Goal: Task Accomplishment & Management: Manage account settings

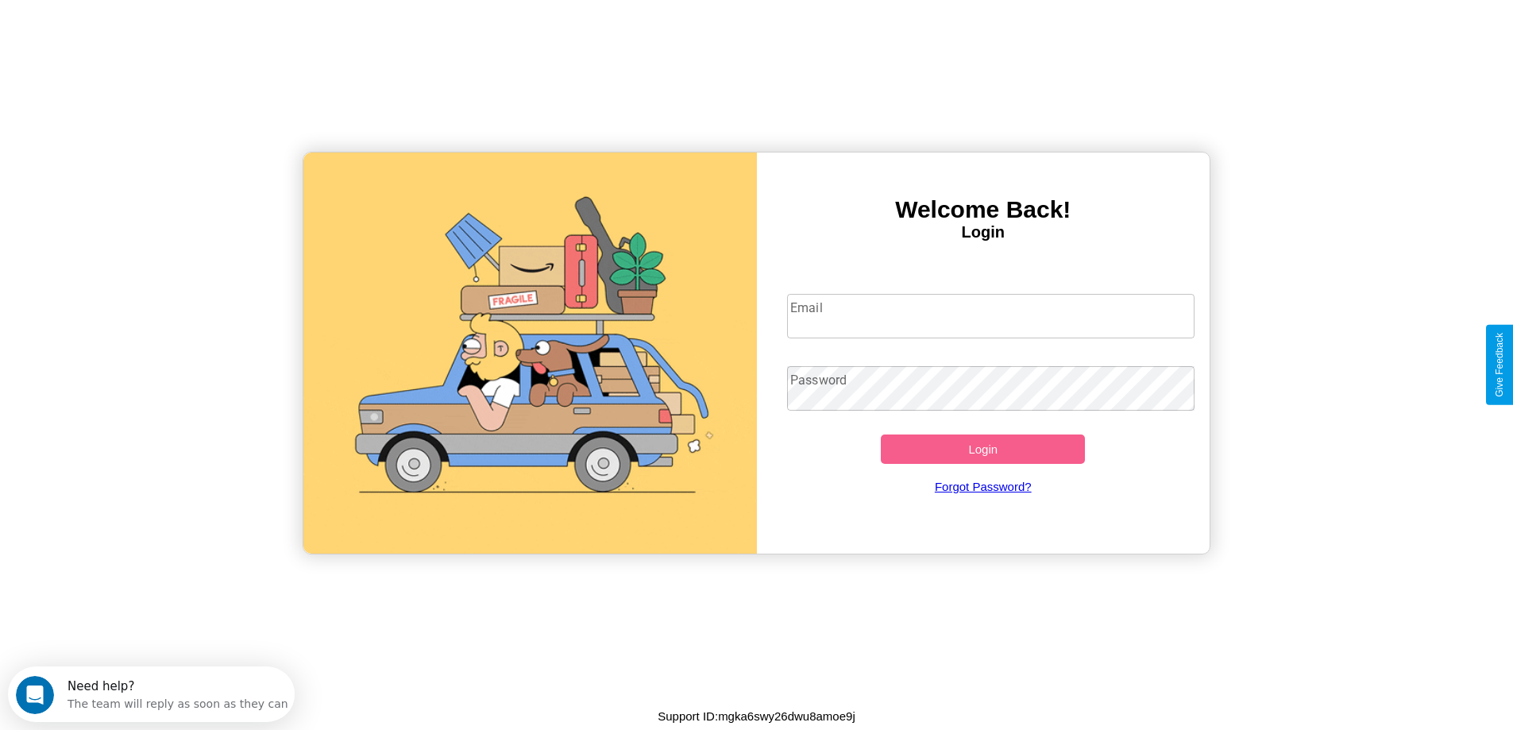
click at [990, 316] on input "Email" at bounding box center [990, 316] width 407 height 44
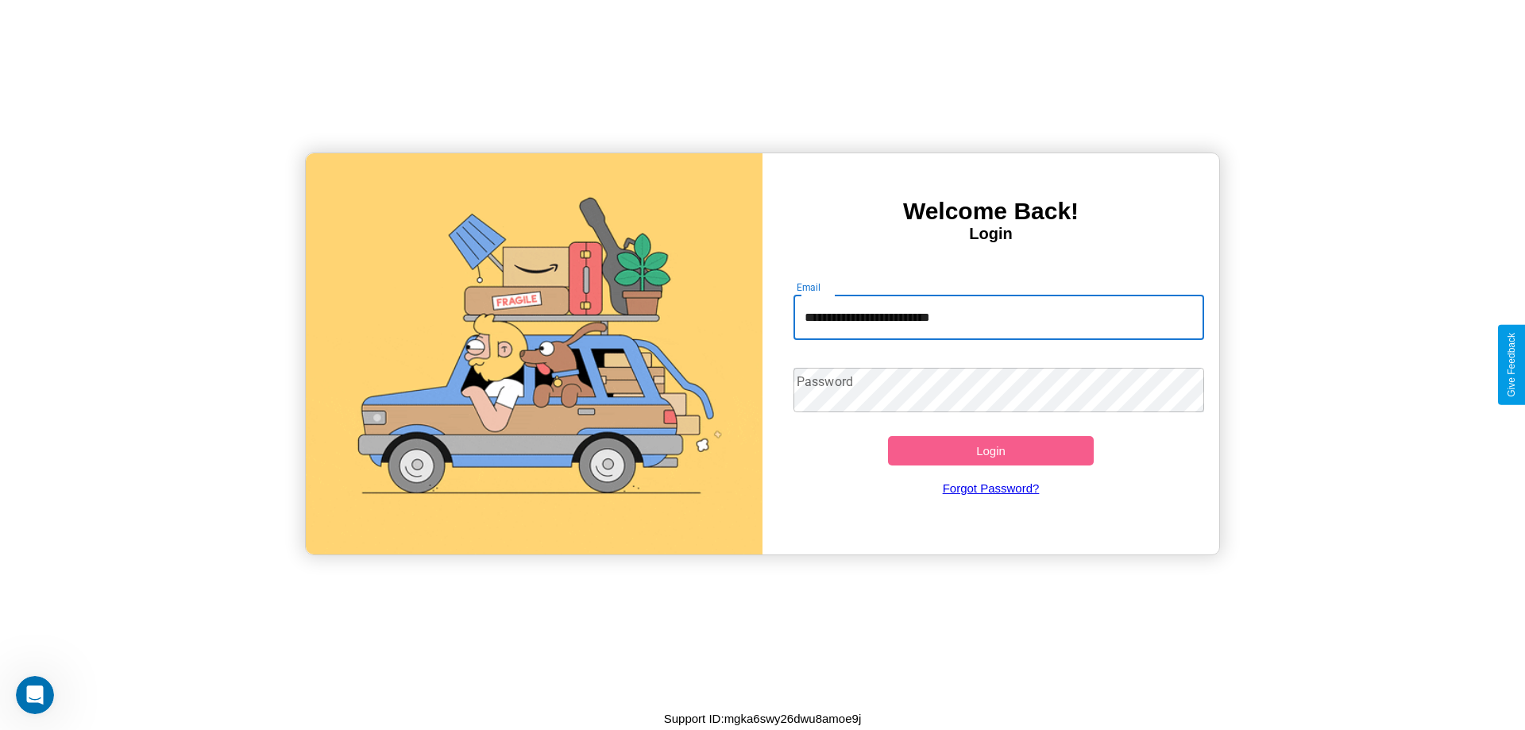
type input "**********"
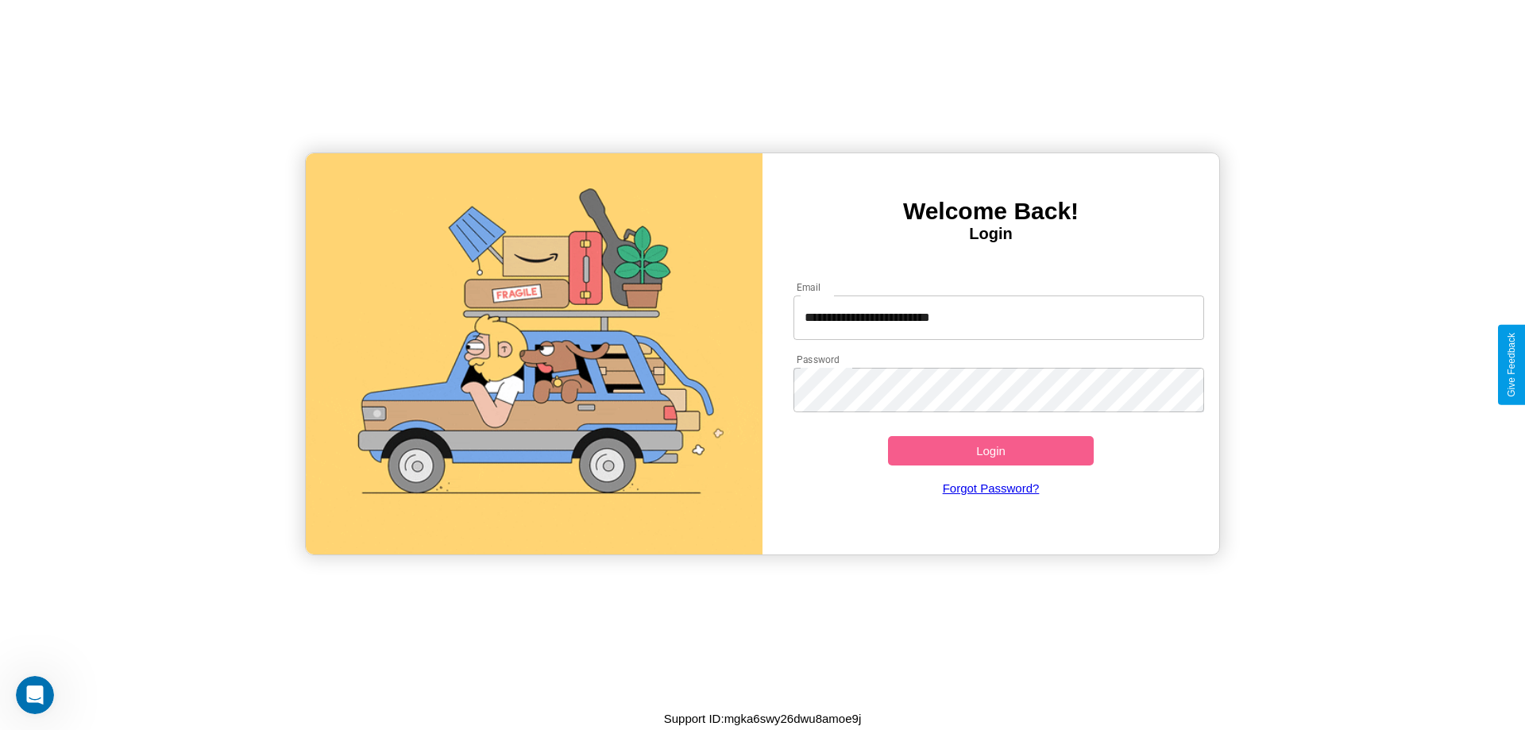
click at [990, 450] on button "Login" at bounding box center [991, 450] width 206 height 29
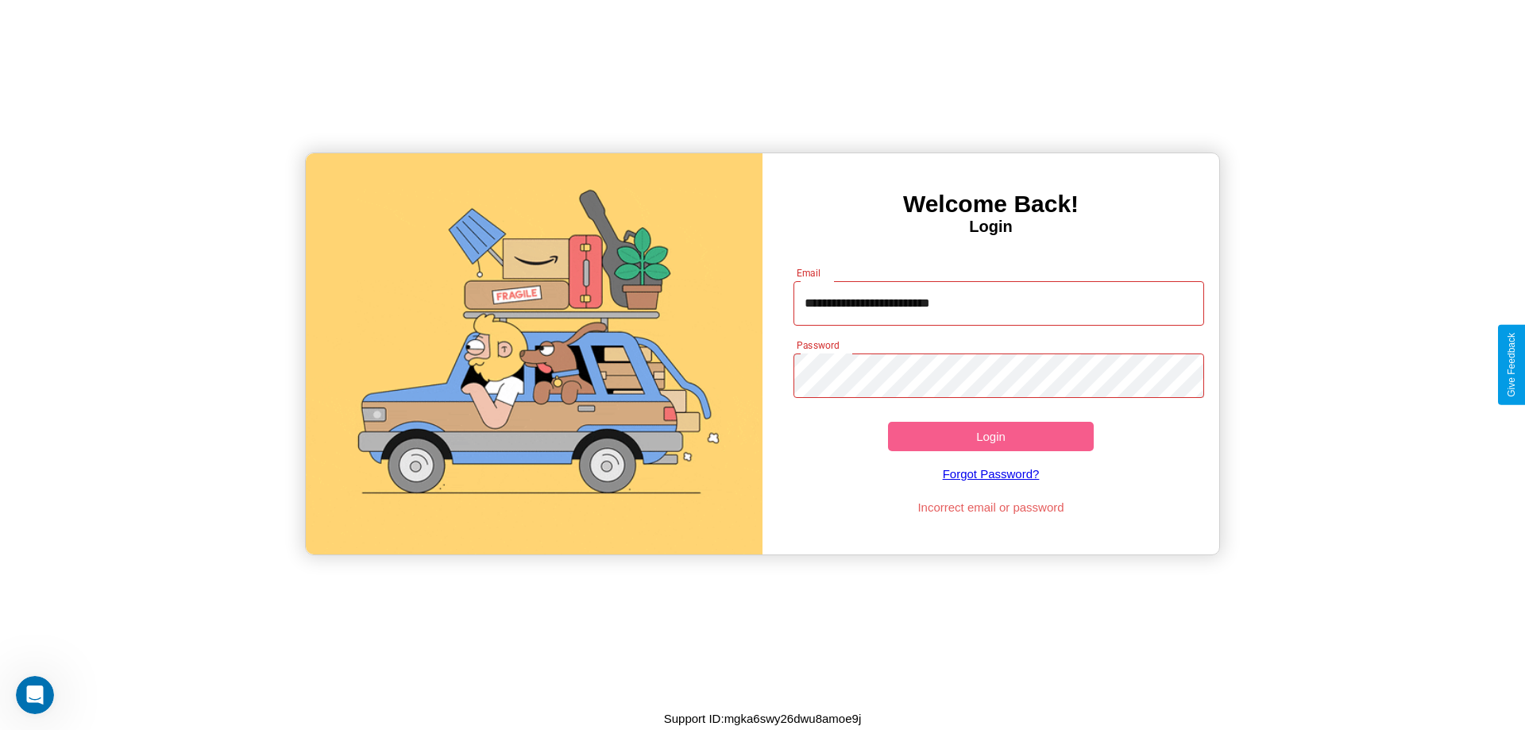
click at [990, 436] on button "Login" at bounding box center [991, 436] width 206 height 29
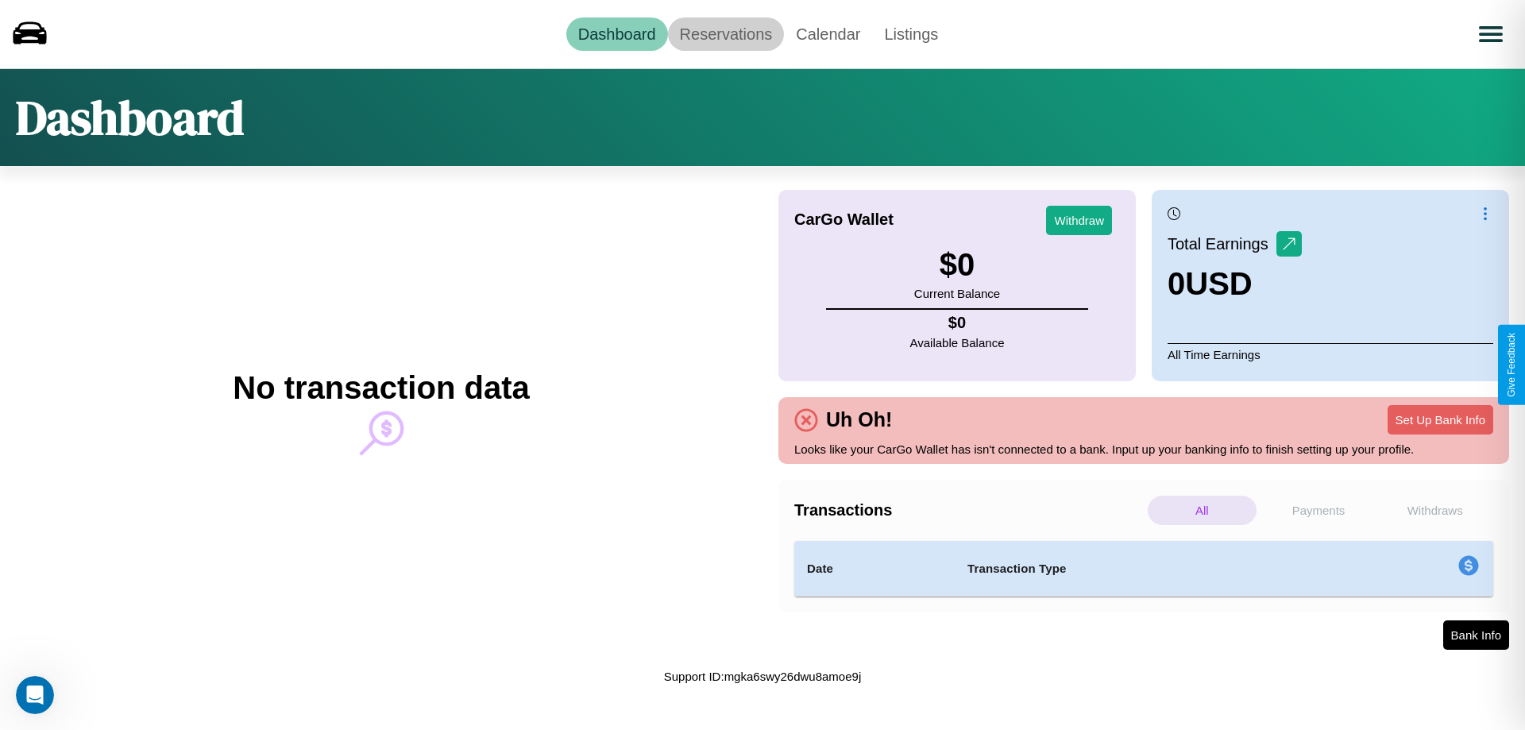
click at [725, 33] on link "Reservations" at bounding box center [726, 33] width 117 height 33
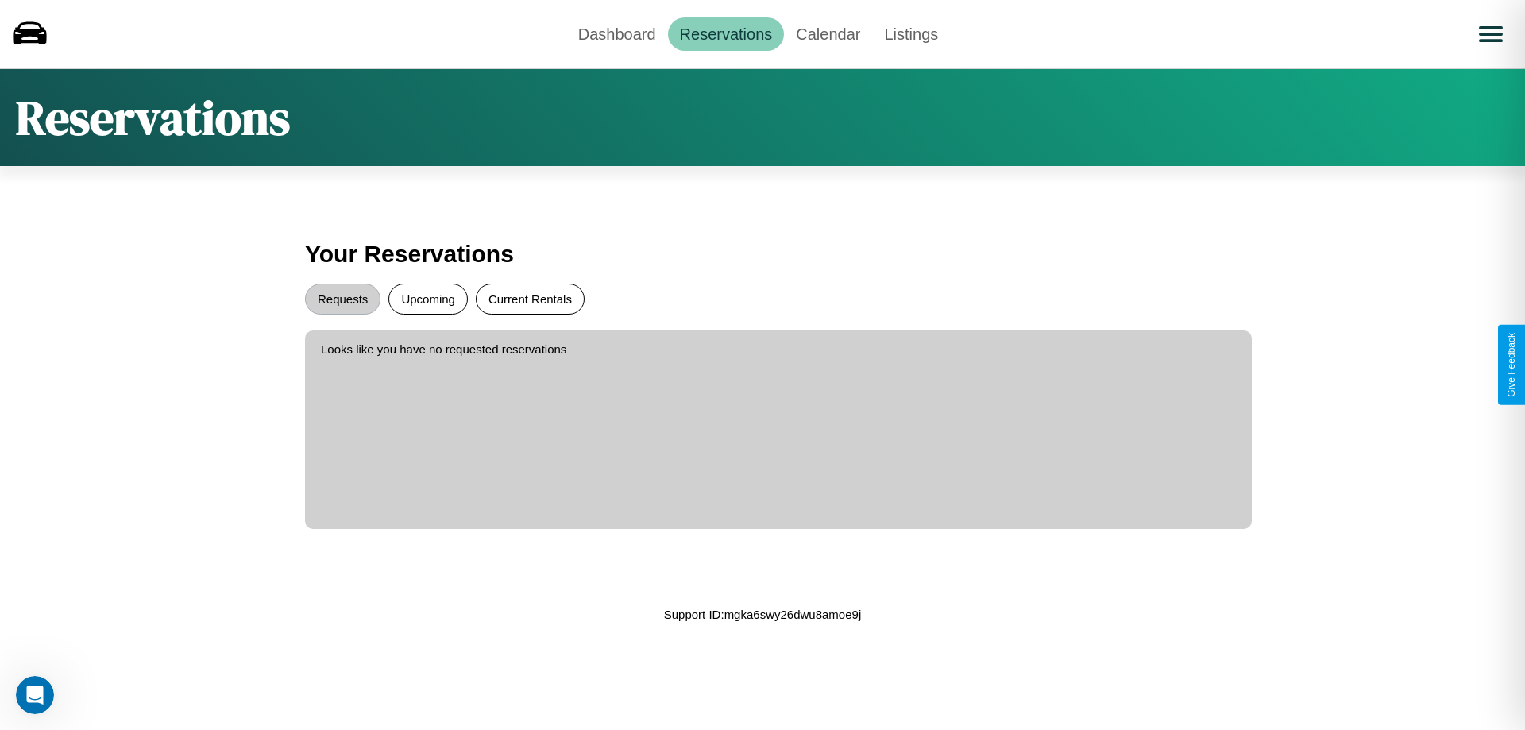
click at [530, 299] on button "Current Rentals" at bounding box center [530, 298] width 109 height 31
click at [342, 299] on button "Requests" at bounding box center [342, 298] width 75 height 31
click at [616, 33] on link "Dashboard" at bounding box center [617, 33] width 102 height 33
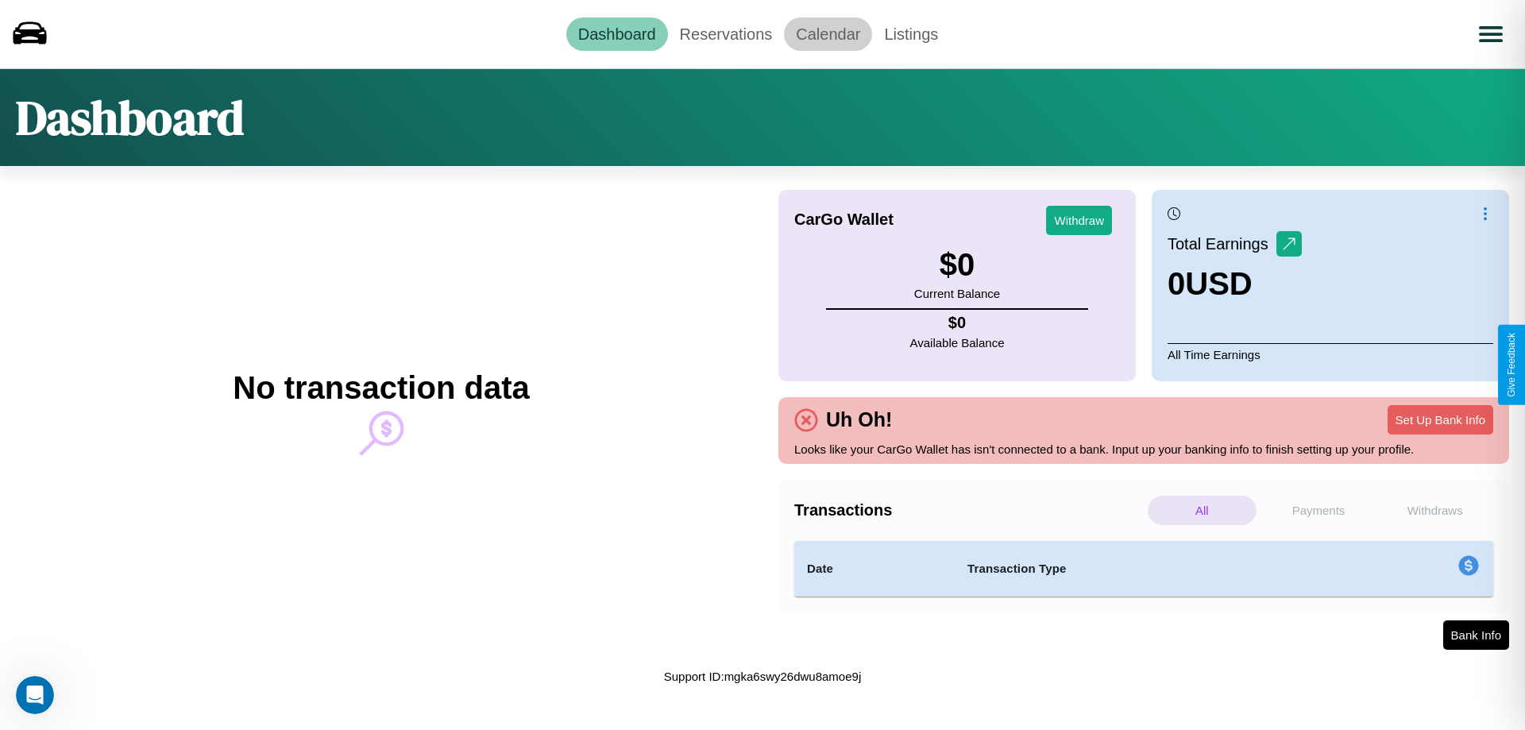
click at [827, 33] on link "Calendar" at bounding box center [828, 33] width 88 height 33
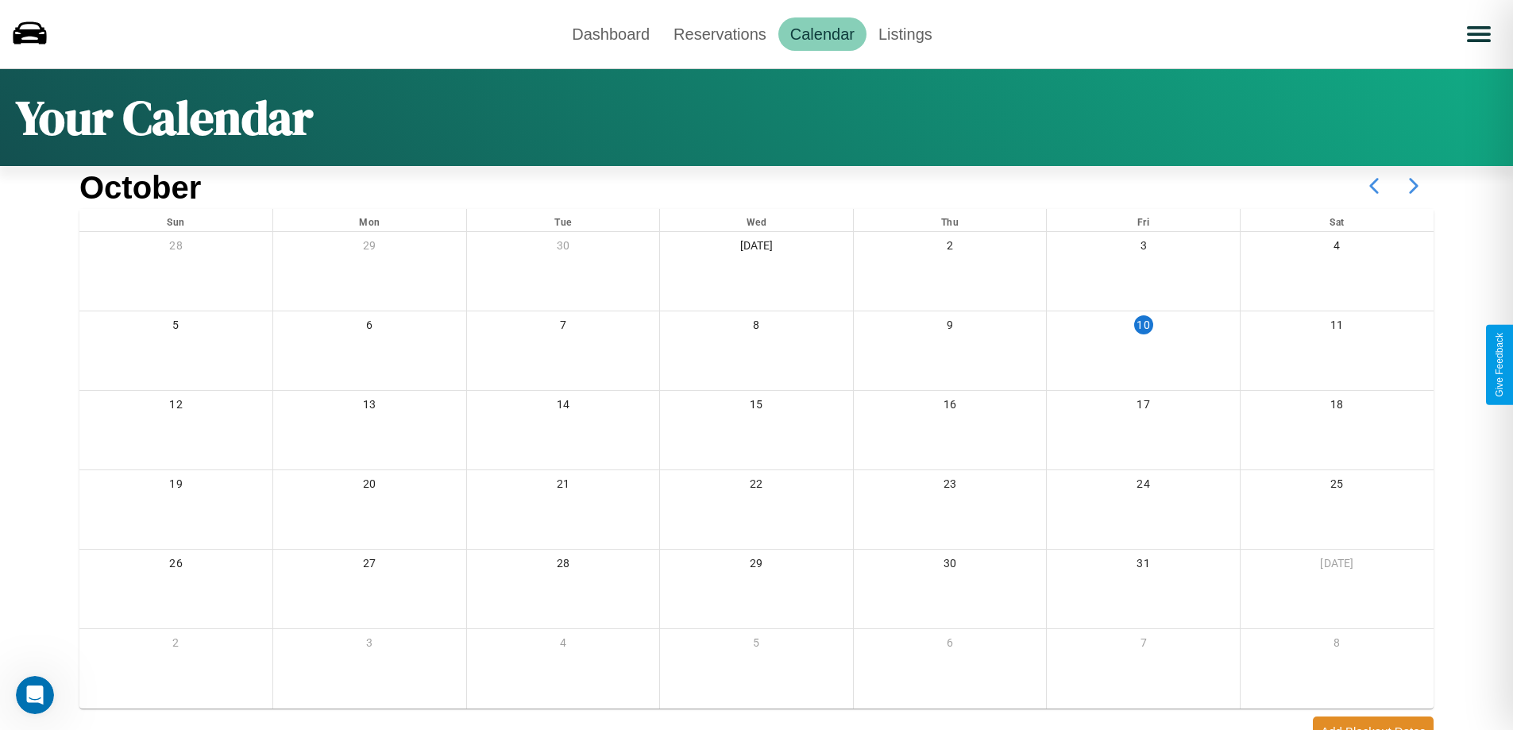
click at [1413, 186] on icon at bounding box center [1413, 186] width 40 height 40
